Goal: Check status

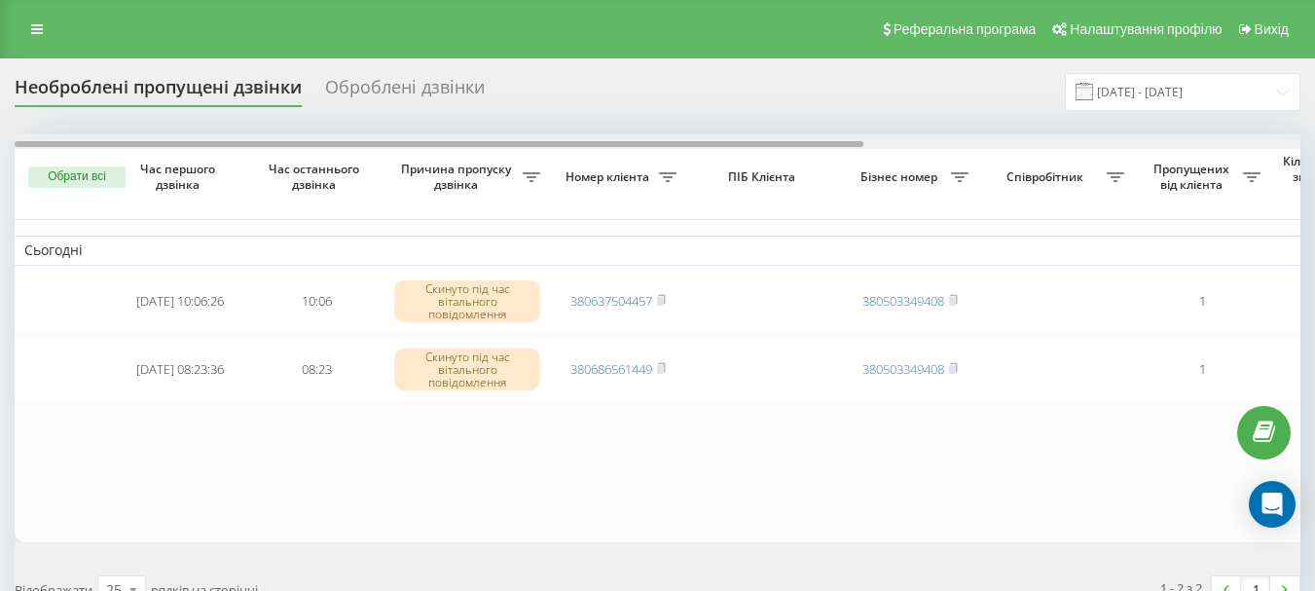
drag, startPoint x: 635, startPoint y: 144, endPoint x: 622, endPoint y: 143, distance: 13.7
click at [622, 143] on div at bounding box center [439, 144] width 849 height 6
